Goal: Navigation & Orientation: Find specific page/section

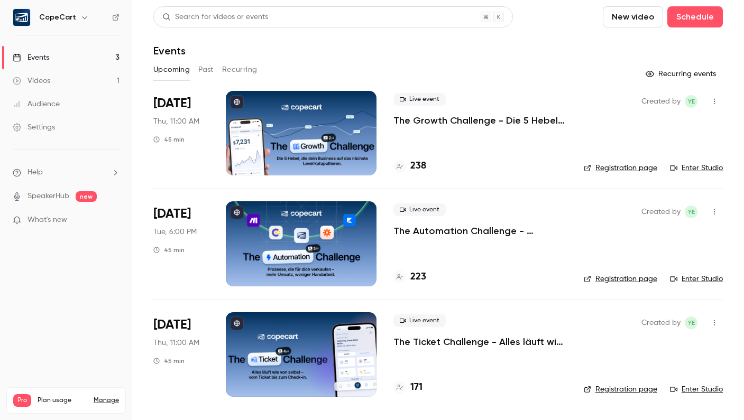
click at [67, 57] on link "Events 3" at bounding box center [66, 57] width 132 height 23
click at [60, 106] on link "Audience" at bounding box center [66, 104] width 132 height 23
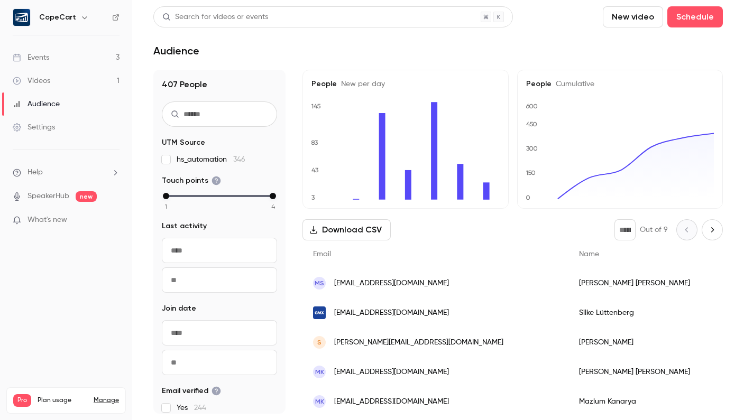
click at [61, 108] on link "Audience" at bounding box center [66, 104] width 132 height 23
click at [46, 104] on div "Audience" at bounding box center [36, 104] width 47 height 11
click at [61, 83] on link "Videos 1" at bounding box center [66, 80] width 132 height 23
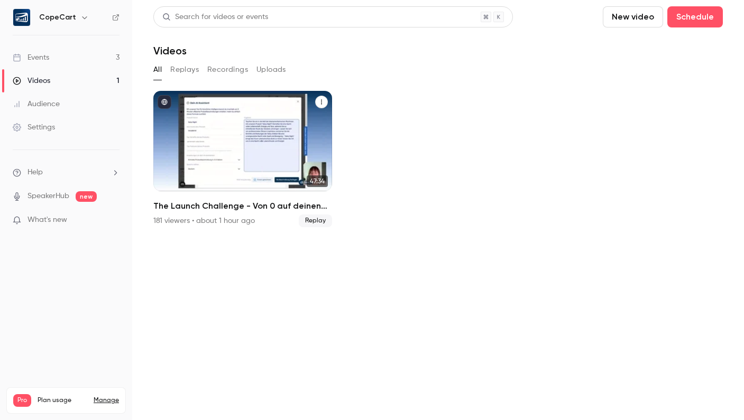
click at [263, 148] on div "The Launch Challenge - Von 0 auf deinen ersten Sale – schneller als gedacht" at bounding box center [242, 141] width 179 height 100
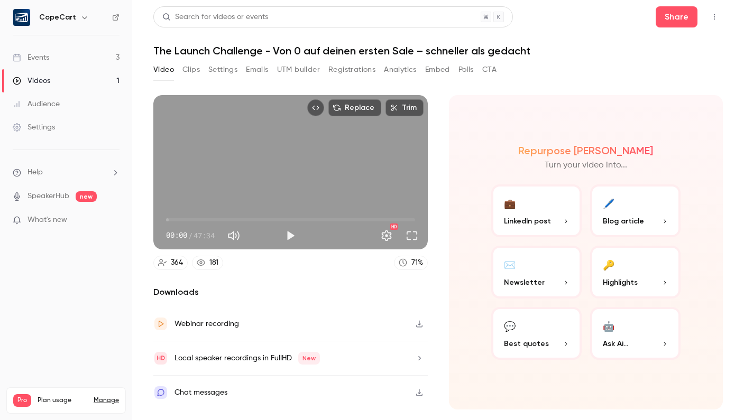
click at [352, 72] on button "Registrations" at bounding box center [351, 69] width 47 height 17
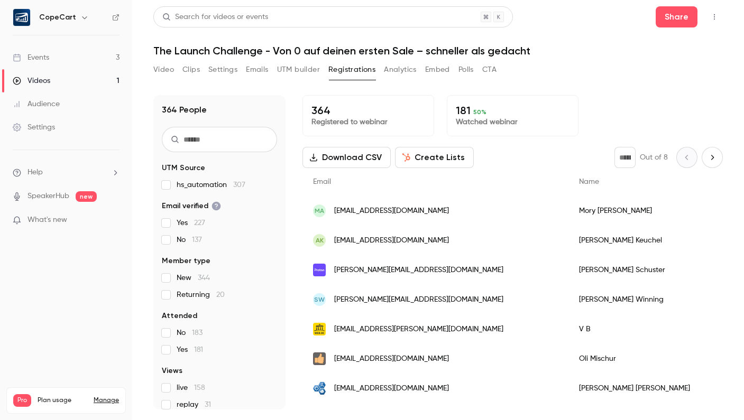
click at [402, 72] on button "Analytics" at bounding box center [400, 69] width 33 height 17
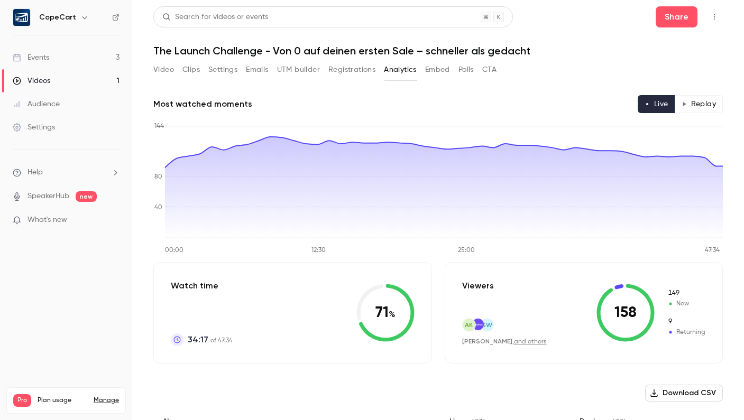
click at [437, 70] on button "Embed" at bounding box center [437, 69] width 25 height 17
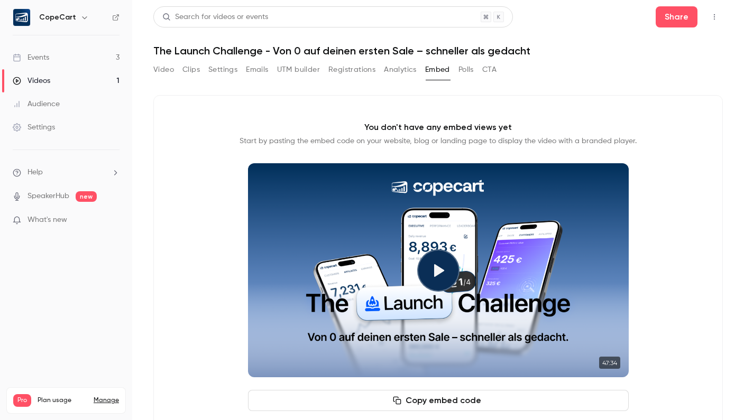
click at [469, 71] on button "Polls" at bounding box center [465, 69] width 15 height 17
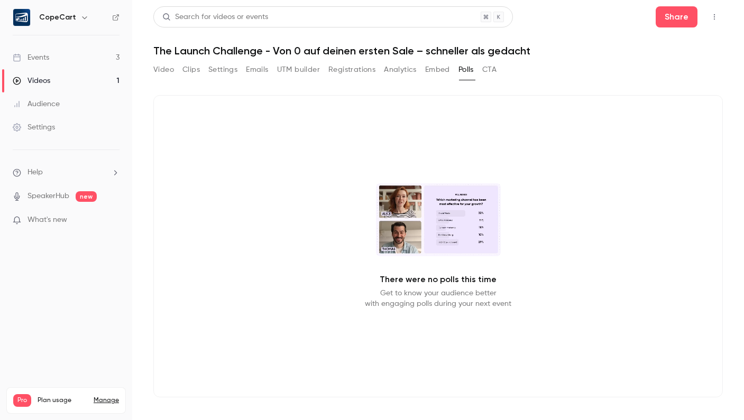
click at [494, 71] on button "CTA" at bounding box center [489, 69] width 14 height 17
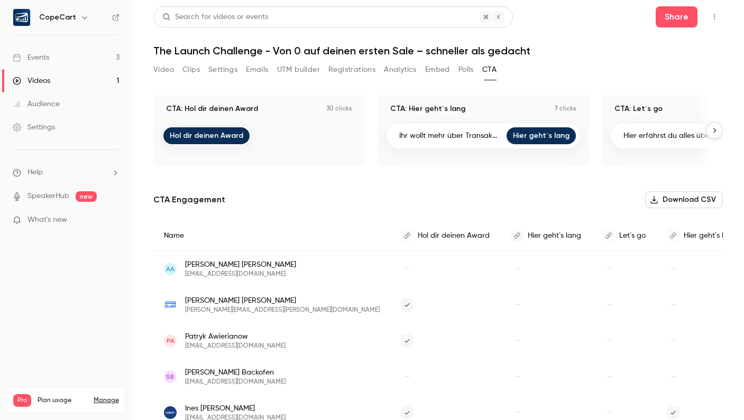
click at [80, 108] on link "Audience" at bounding box center [66, 104] width 132 height 23
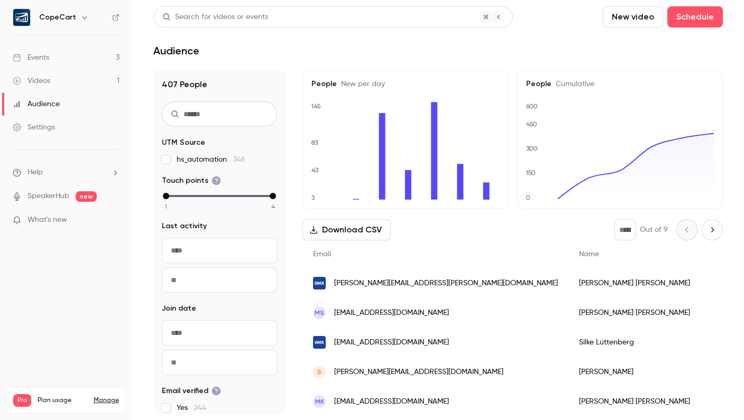
click at [64, 56] on link "Events 3" at bounding box center [66, 57] width 132 height 23
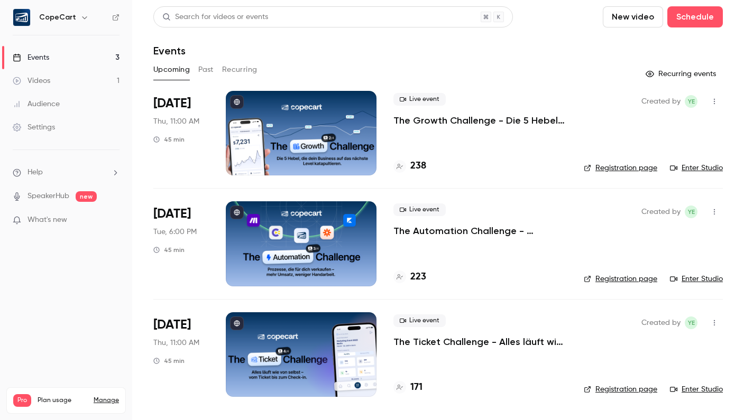
click at [93, 80] on link "Videos 1" at bounding box center [66, 80] width 132 height 23
